Goal: Task Accomplishment & Management: Manage account settings

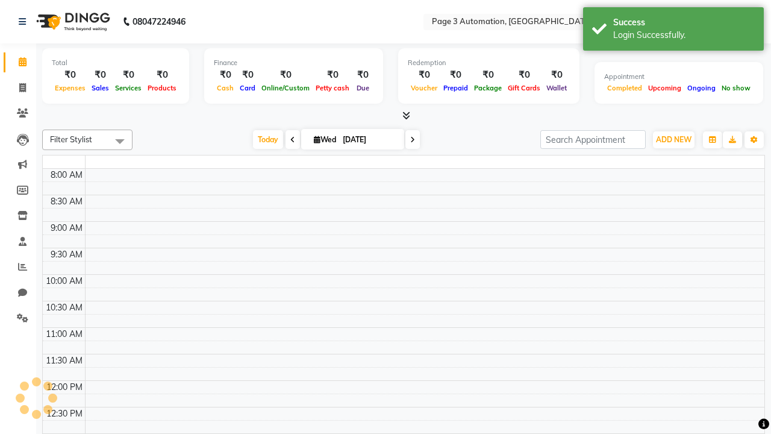
select select "en"
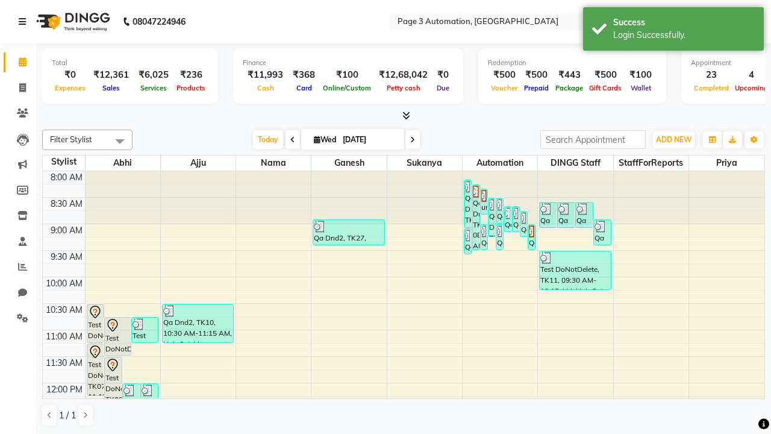
click at [25, 22] on icon at bounding box center [22, 21] width 7 height 8
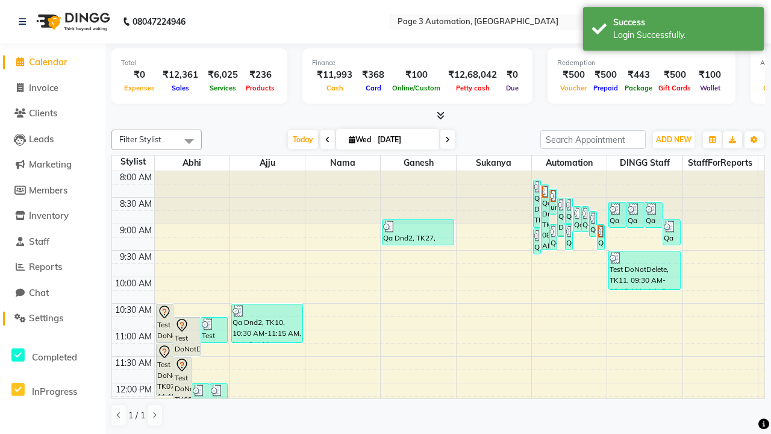
click at [52, 318] on span "Settings" at bounding box center [46, 317] width 34 height 11
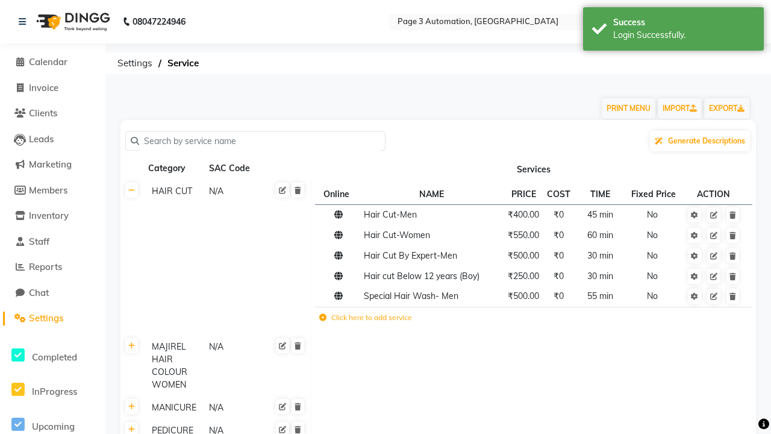
scroll to position [5744, 0]
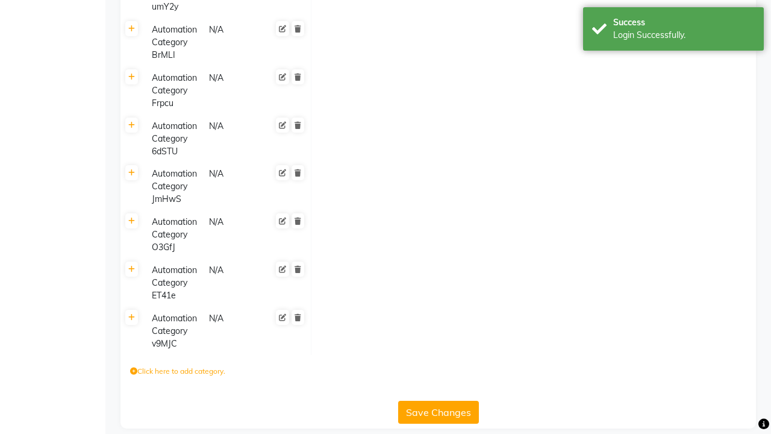
click at [178, 366] on label "Click here to add category." at bounding box center [177, 371] width 95 height 11
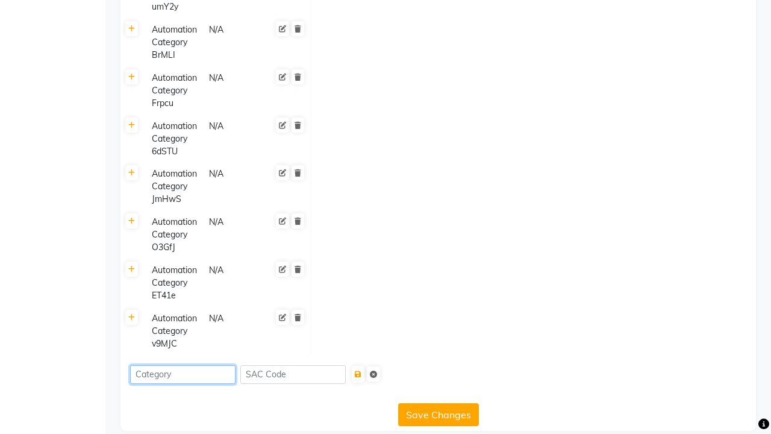
type input "Automation Category AR7x4"
click at [362, 371] on icon "submit" at bounding box center [358, 374] width 7 height 7
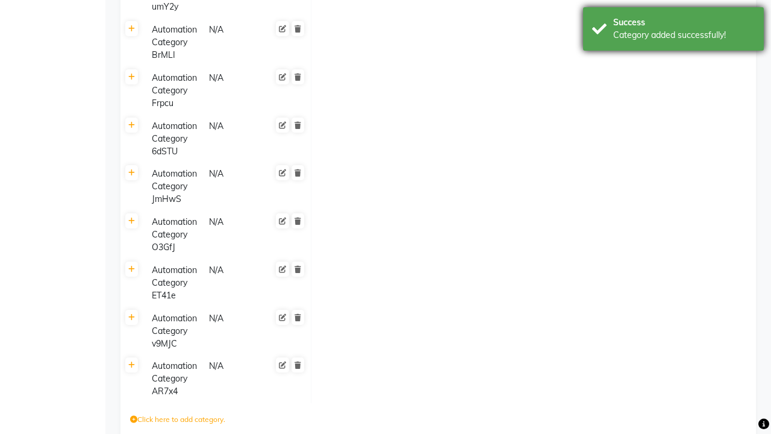
click at [674, 31] on div "Category added successfully!" at bounding box center [684, 35] width 142 height 13
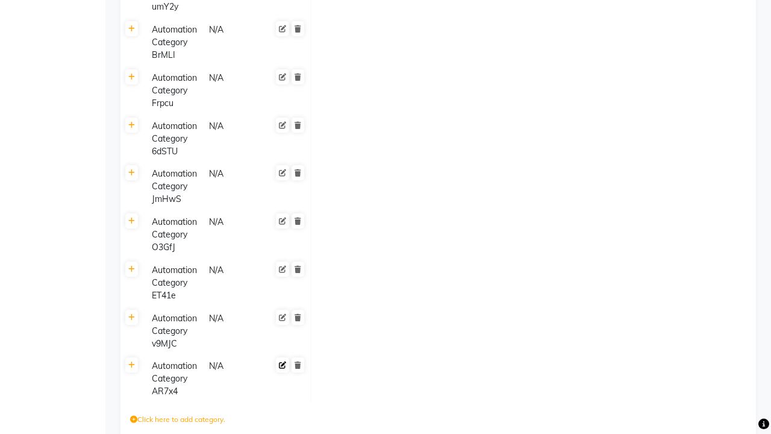
click at [283, 362] on icon at bounding box center [282, 365] width 7 height 7
type input "Automation Category 6uiPo"
click at [298, 359] on span at bounding box center [297, 376] width 20 height 34
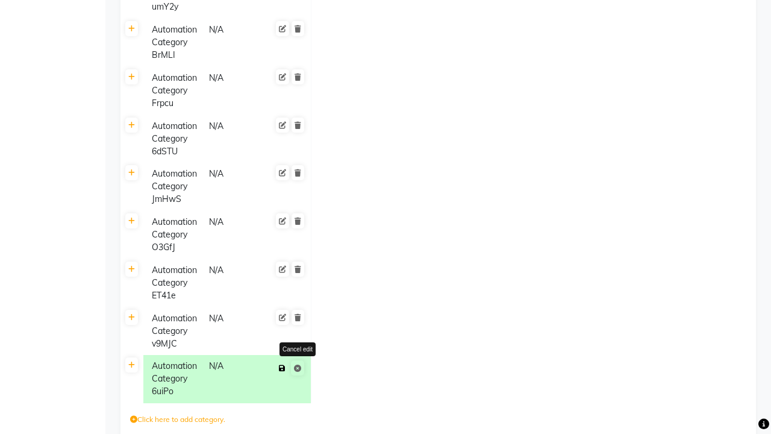
click at [282, 365] on icon at bounding box center [282, 368] width 7 height 7
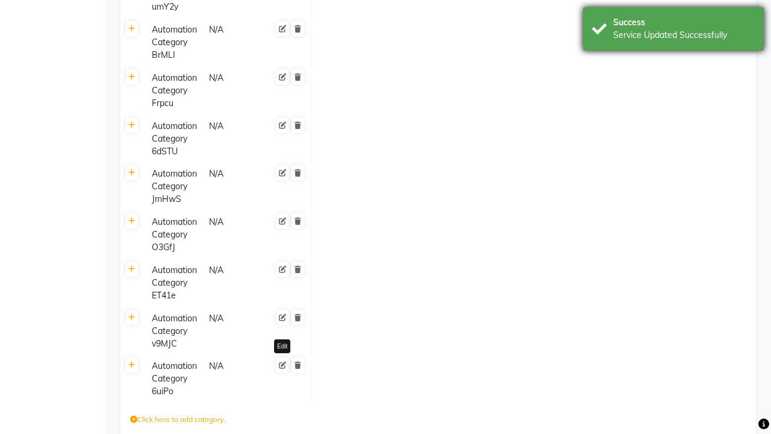
click at [674, 31] on div "Service Updated Successfully" at bounding box center [684, 35] width 142 height 13
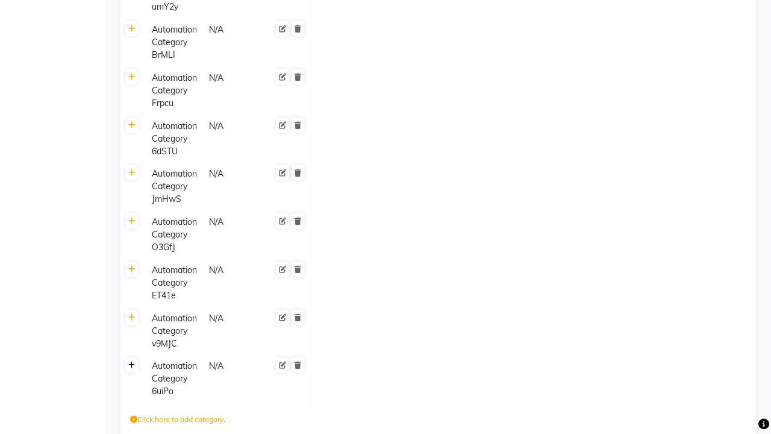
click at [131, 362] on icon at bounding box center [131, 365] width 7 height 7
click at [322, 366] on icon at bounding box center [322, 369] width 7 height 7
type input "1000"
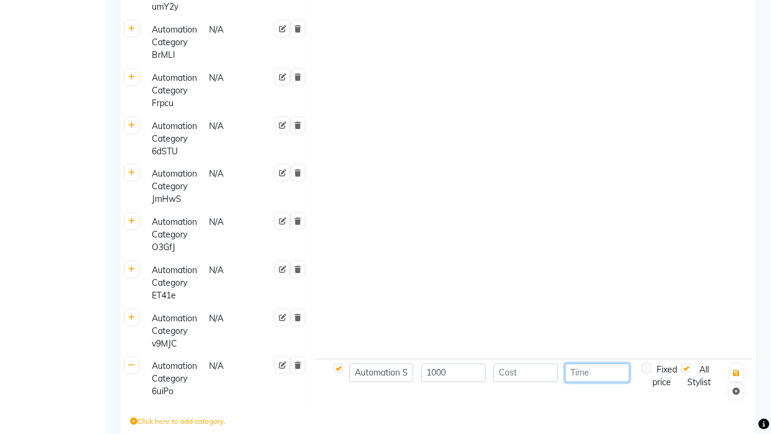
type input "30"
click at [736, 369] on icon "button" at bounding box center [736, 372] width 7 height 7
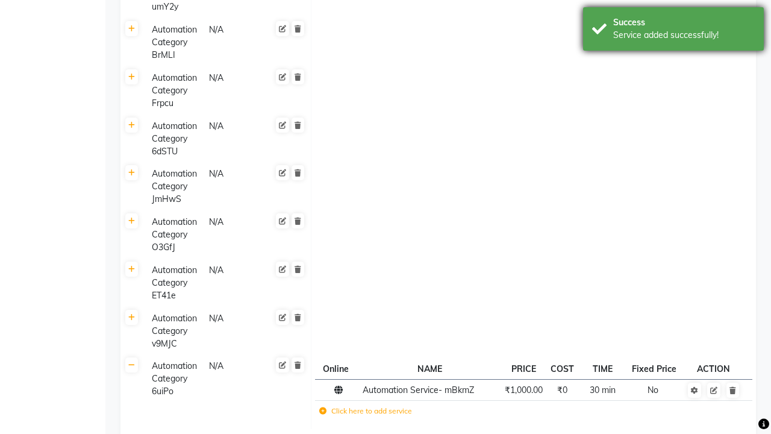
click at [674, 31] on div "Service added successfully!" at bounding box center [684, 35] width 142 height 13
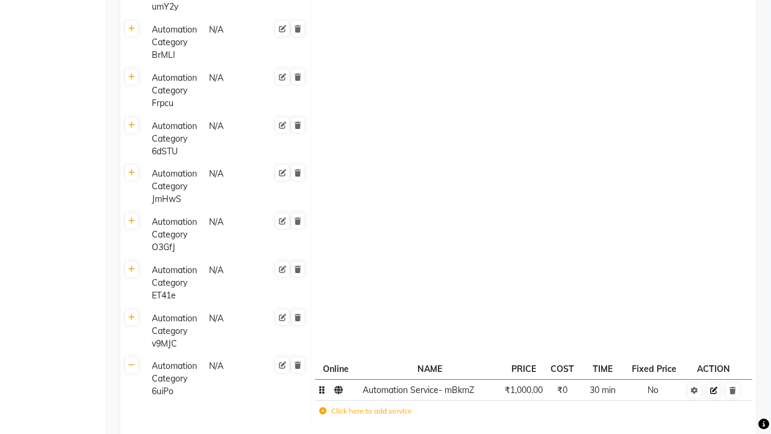
click at [714, 390] on icon at bounding box center [713, 390] width 7 height 7
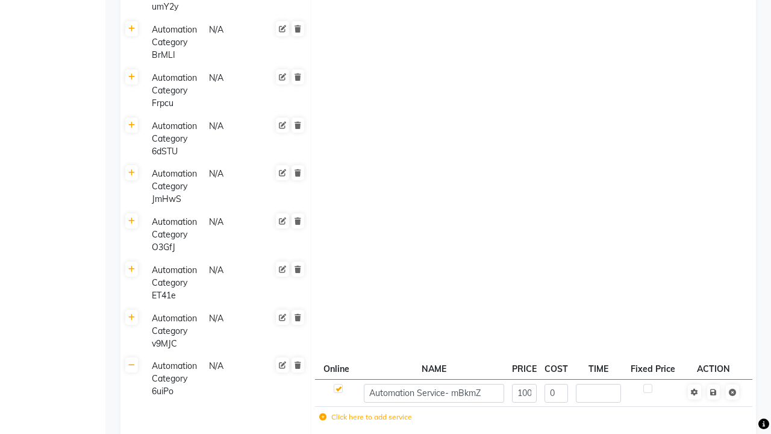
type input "60"
click at [713, 385] on span at bounding box center [722, 391] width 38 height 12
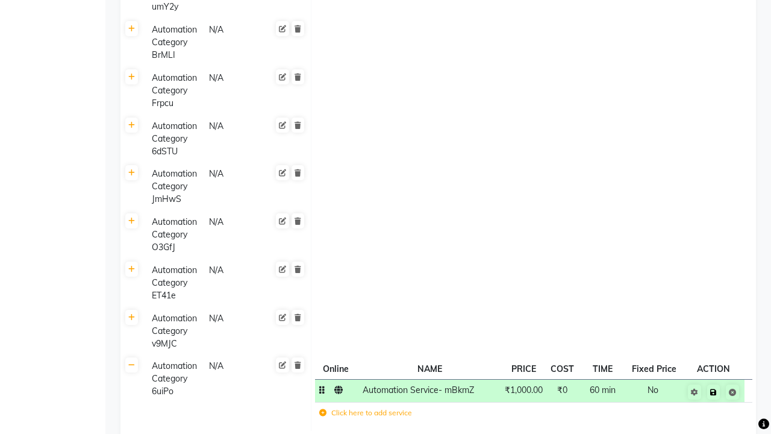
click at [713, 392] on icon at bounding box center [713, 392] width 7 height 7
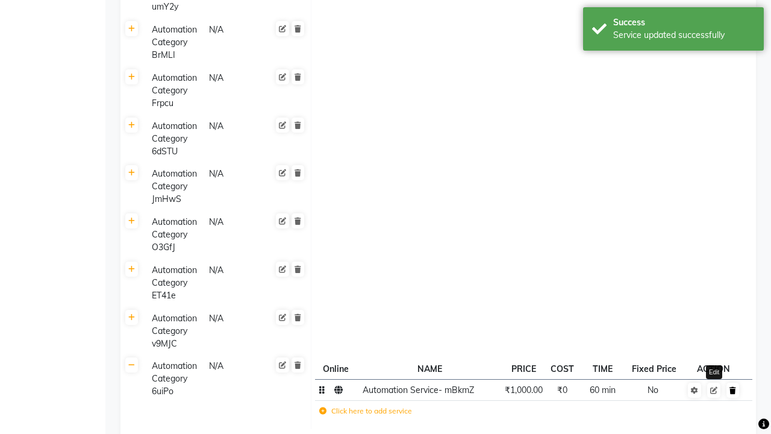
click at [674, 31] on div "Service updated successfully" at bounding box center [684, 35] width 142 height 13
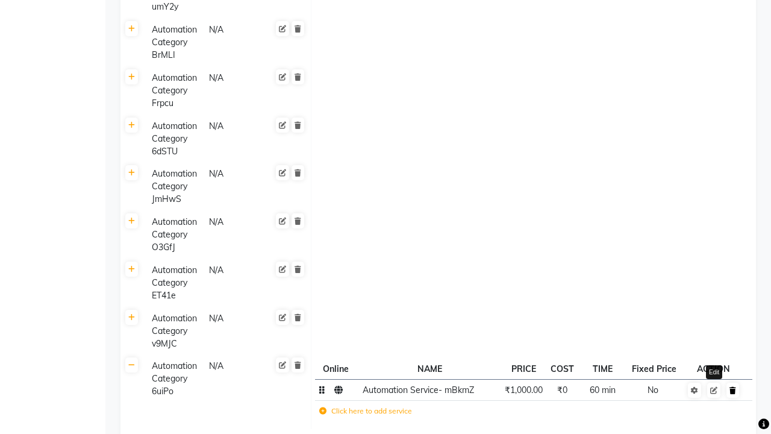
click at [733, 390] on icon at bounding box center [733, 390] width 7 height 7
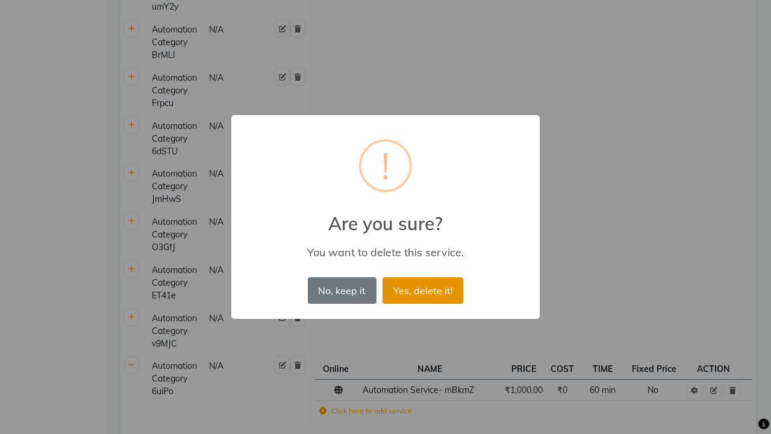
click at [423, 290] on button "Yes, delete it!" at bounding box center [423, 290] width 81 height 27
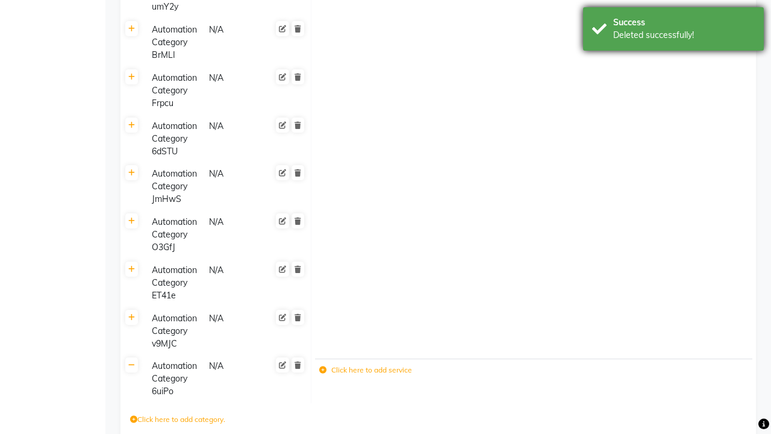
click at [674, 31] on div "Deleted successfully!" at bounding box center [684, 35] width 142 height 13
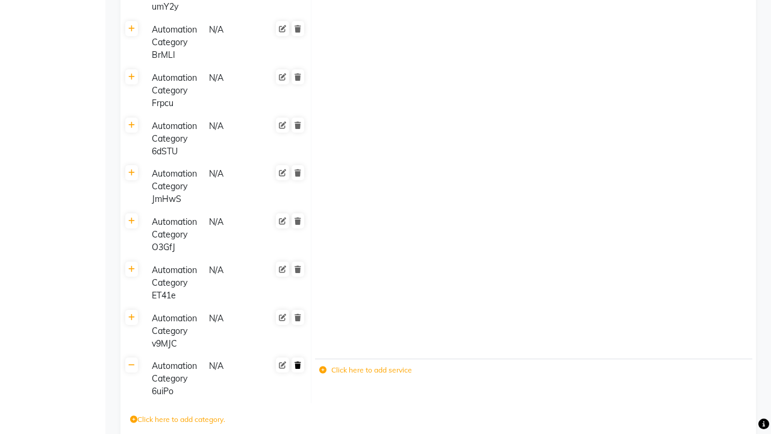
click at [298, 362] on icon at bounding box center [298, 365] width 7 height 7
